Goal: Answer question/provide support

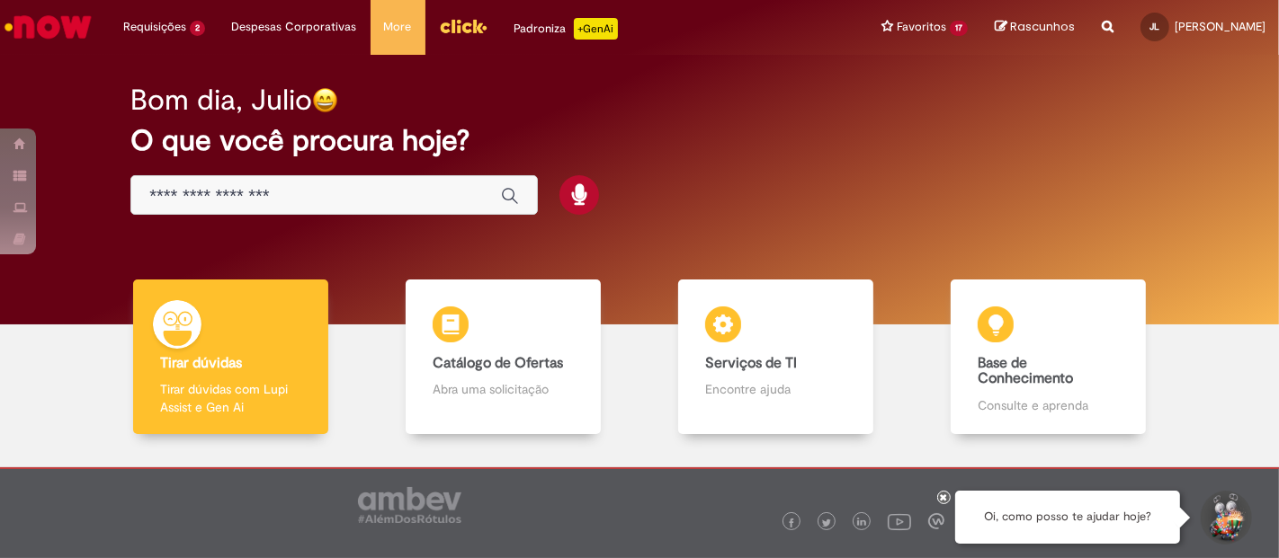
click at [448, 18] on img "Menu Cabeçalho" at bounding box center [463, 26] width 49 height 27
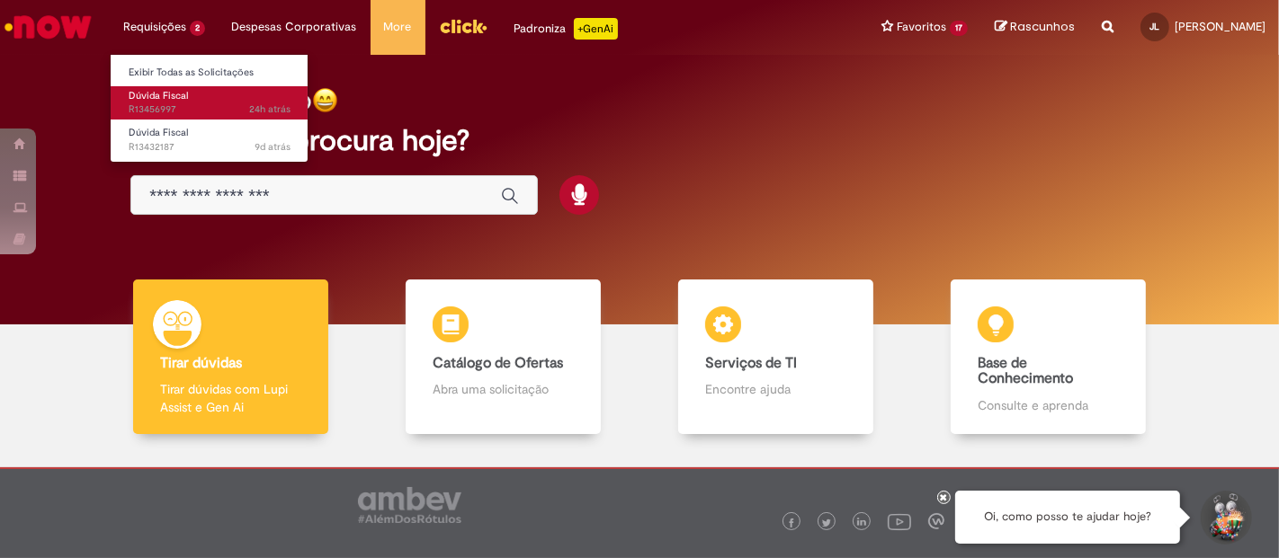
click at [187, 110] on span "24h atrás 24 horas atrás R13456997" at bounding box center [210, 109] width 162 height 14
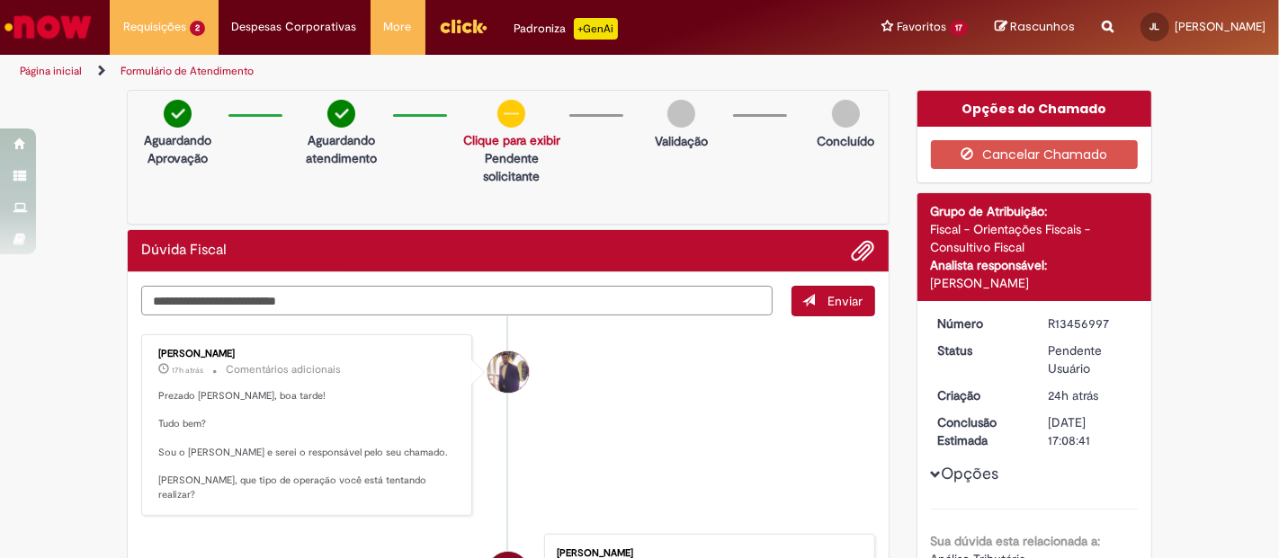
click at [573, 303] on textarea "Digite sua mensagem aqui..." at bounding box center [456, 301] width 631 height 30
click at [498, 310] on textarea "Digite sua mensagem aqui..." at bounding box center [456, 301] width 631 height 30
click at [553, 293] on textarea "Digite sua mensagem aqui..." at bounding box center [456, 301] width 631 height 30
type textarea "**********"
click at [722, 459] on li "[PERSON_NAME] 17h atrás 17 horas atrás Comentários adicionais Prezado Julio, bo…" at bounding box center [508, 425] width 734 height 183
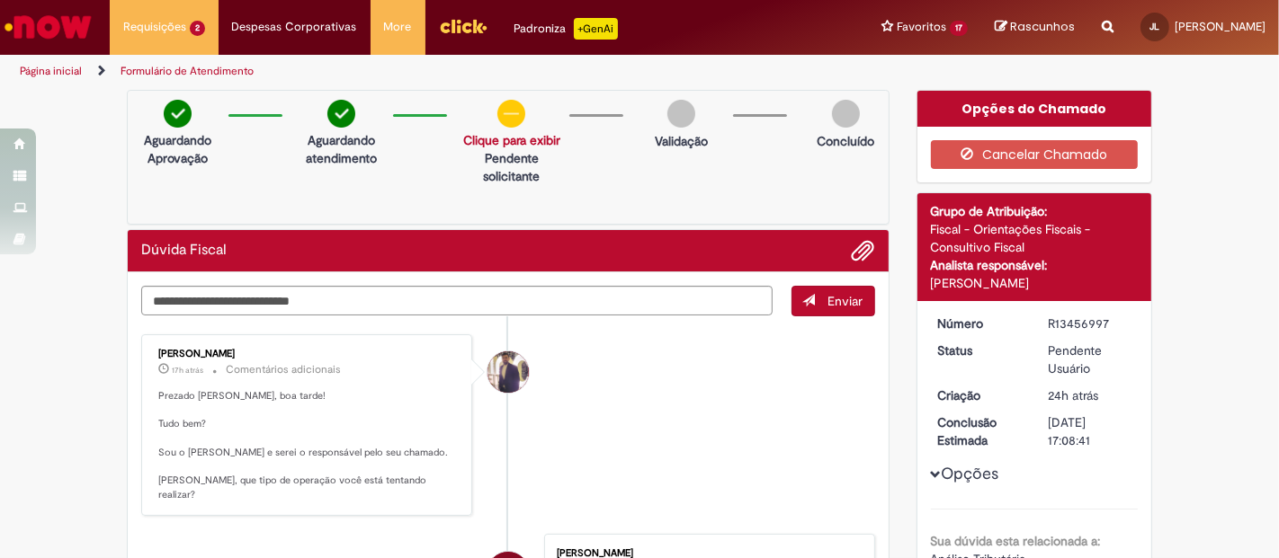
click at [819, 298] on button "Enviar" at bounding box center [833, 301] width 84 height 31
